Goal: Transaction & Acquisition: Download file/media

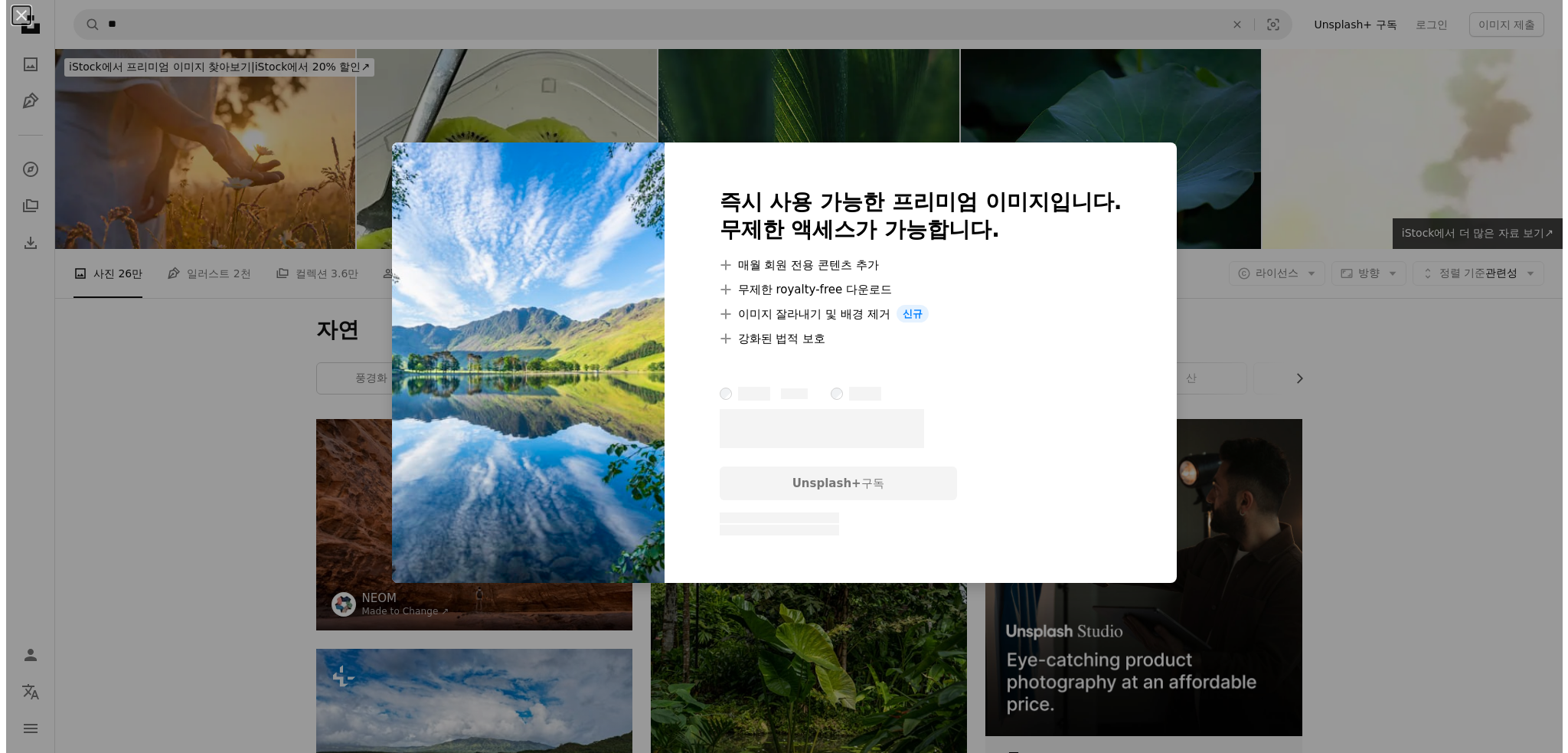
scroll to position [1375, 0]
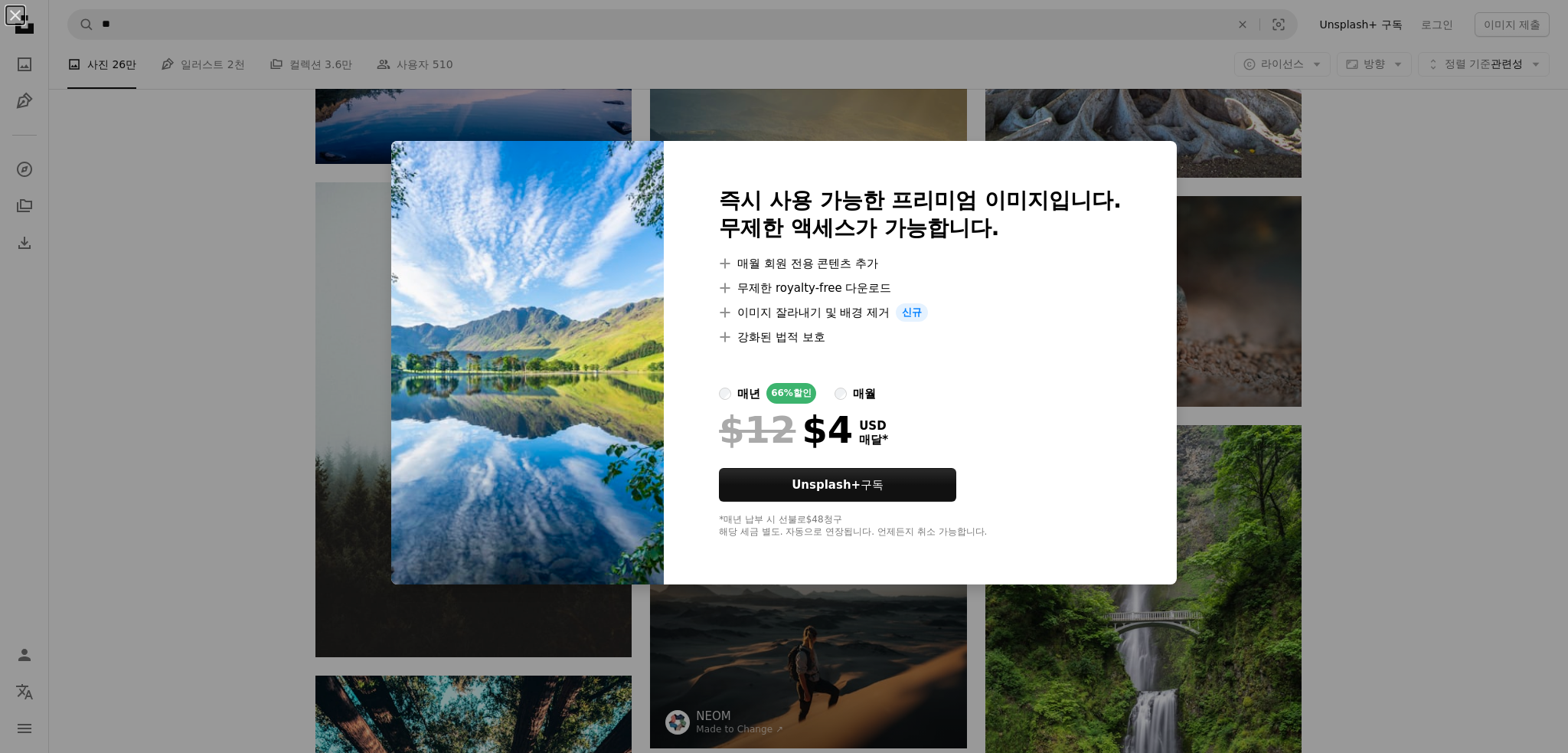
click at [1360, 296] on div "An X shape 즉시 사용 가능한 프리미엄 이미지입니다. 무제한 액세스가 가능합니다. A plus sign 매월 회원 전용 콘텐츠 추가 A…" at bounding box center [784, 376] width 1568 height 753
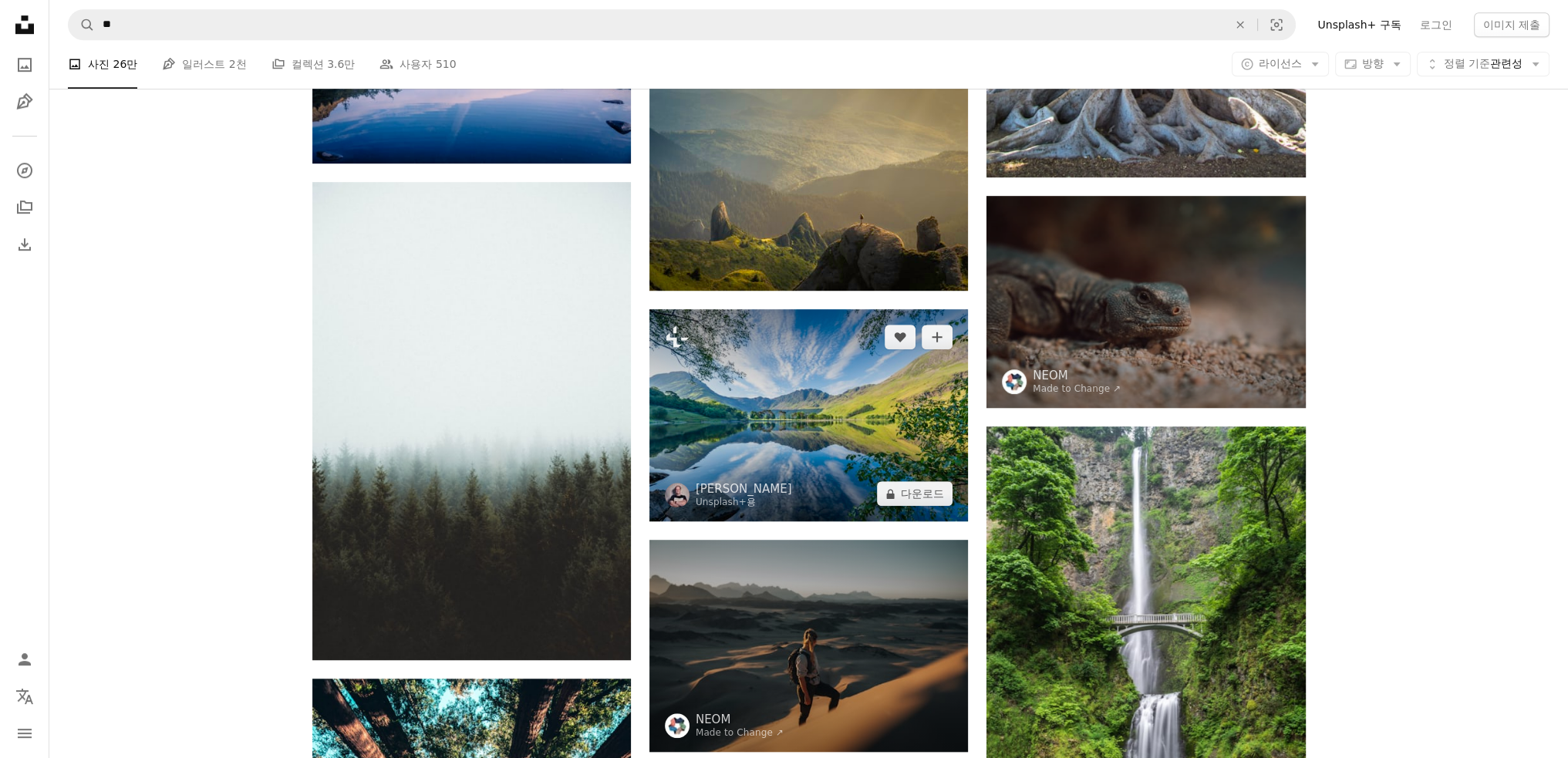
click at [766, 418] on img at bounding box center [808, 416] width 319 height 212
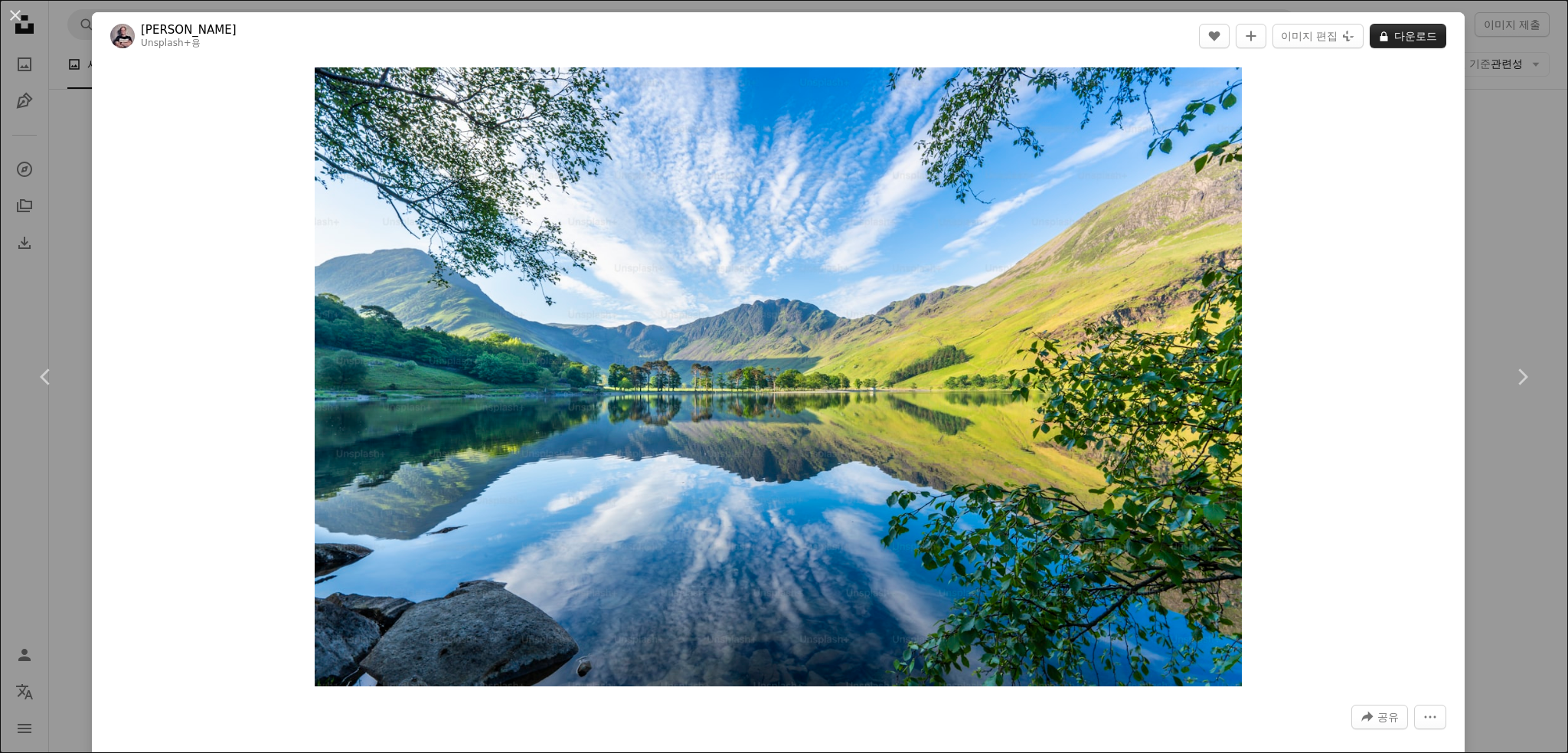
click at [1397, 33] on button "A lock 다운로드" at bounding box center [1408, 35] width 76 height 25
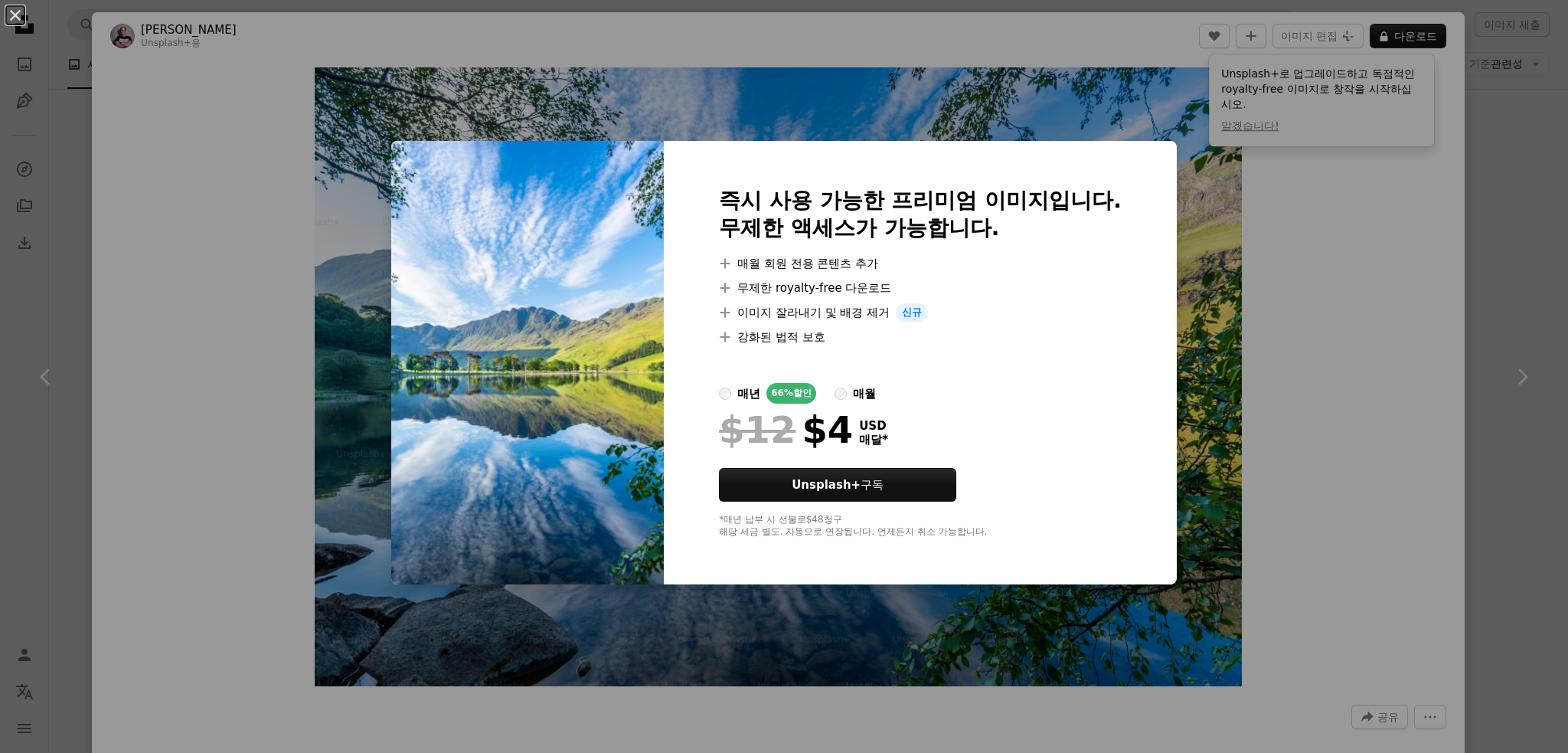
click at [1344, 204] on div "An X shape 즉시 사용 가능한 프리미엄 이미지입니다. 무제한 액세스가 가능합니다. A plus sign 매월 회원 전용 콘텐츠 추가 A…" at bounding box center [784, 376] width 1568 height 753
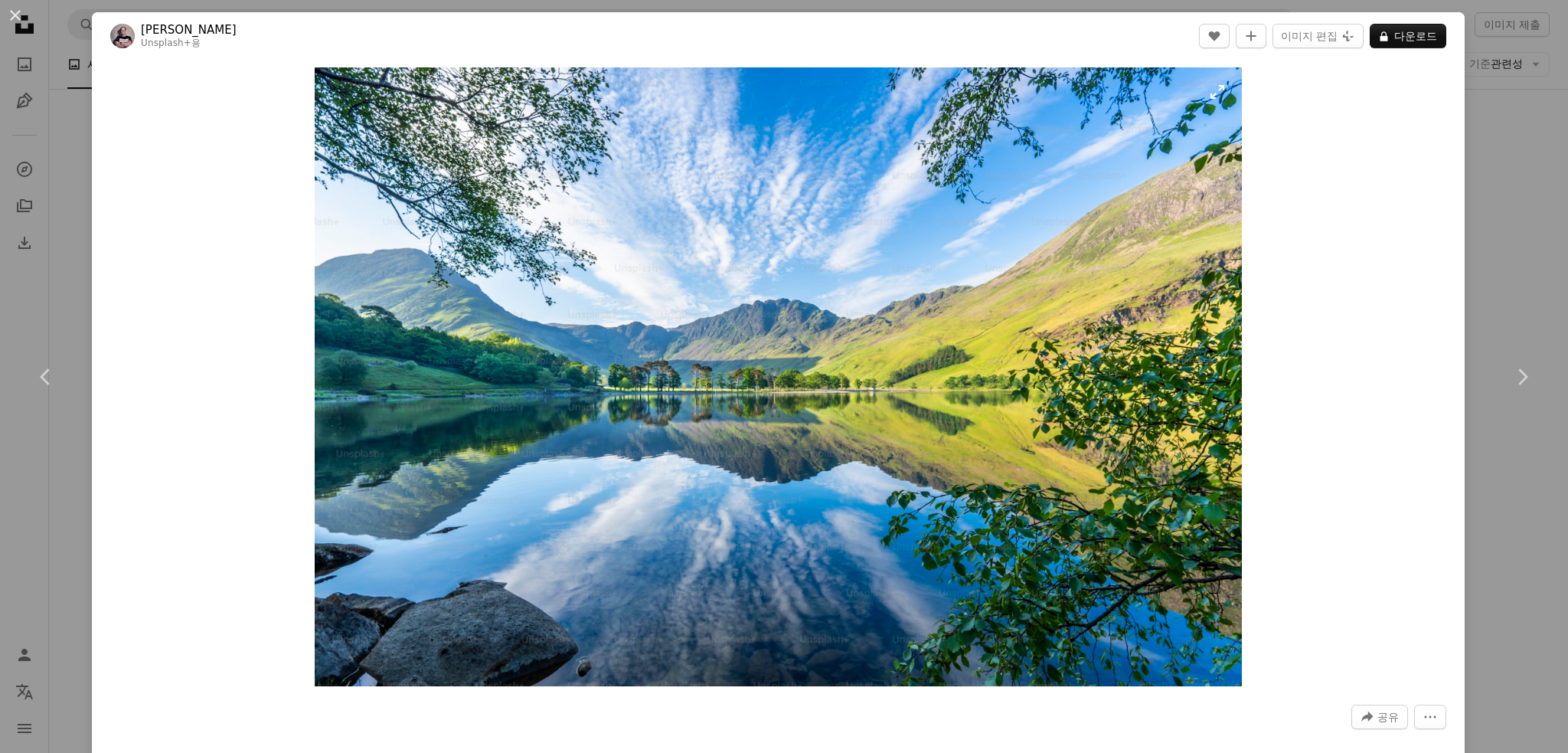
click at [635, 310] on img "이 이미지 확대" at bounding box center [778, 376] width 928 height 619
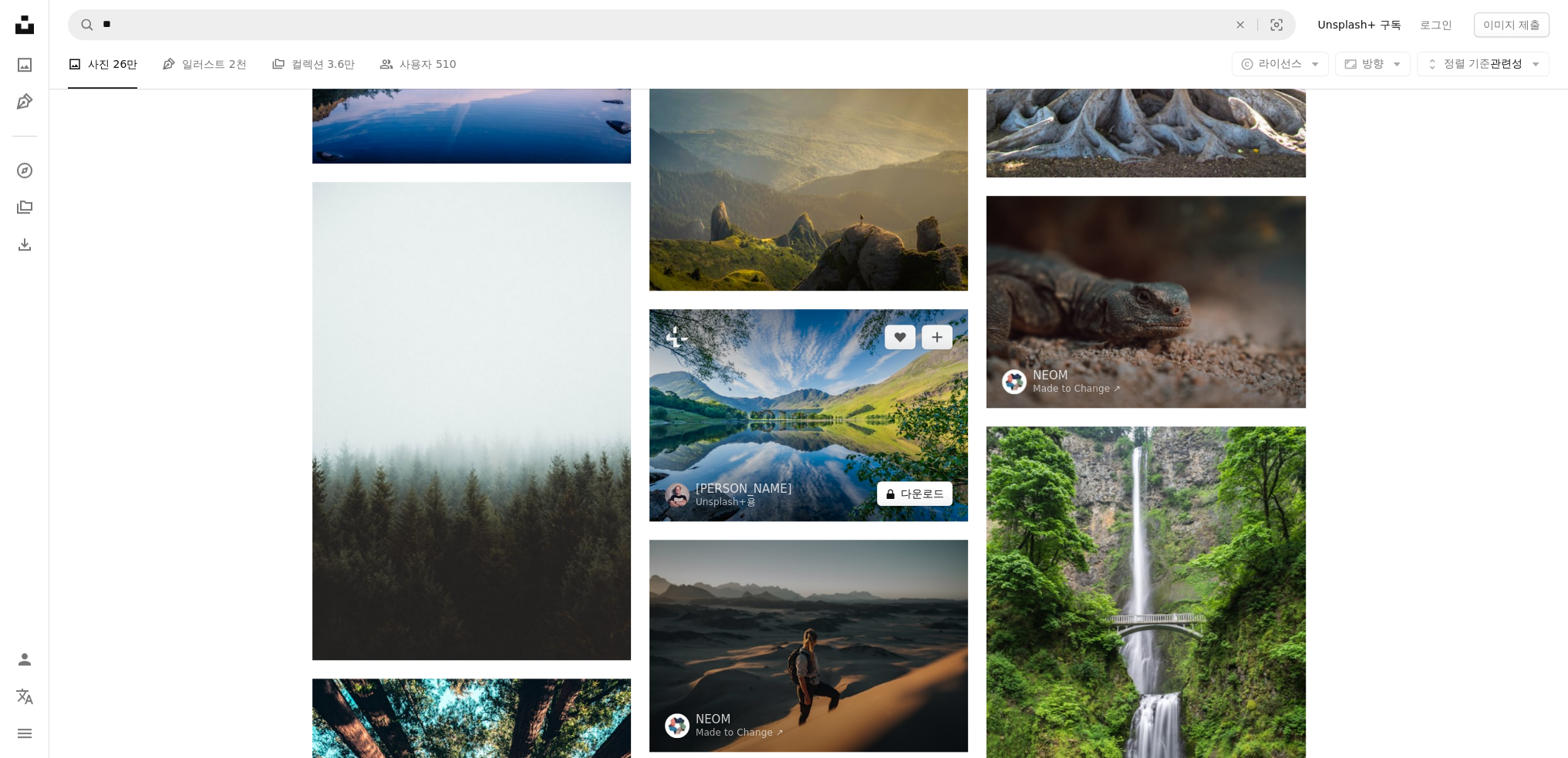
click at [936, 495] on button "A lock 다운로드" at bounding box center [914, 493] width 76 height 25
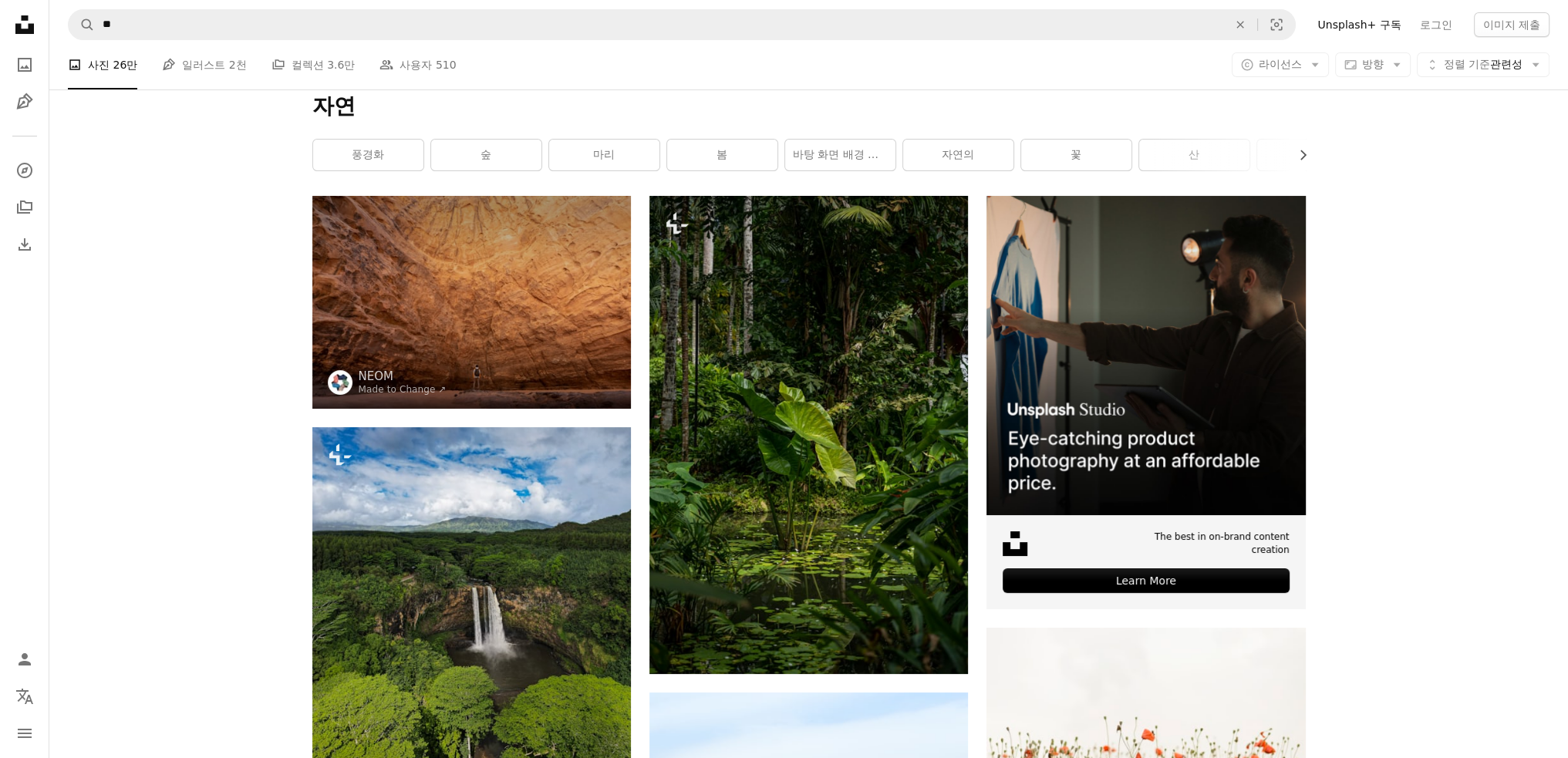
scroll to position [174, 0]
